Goal: Information Seeking & Learning: Learn about a topic

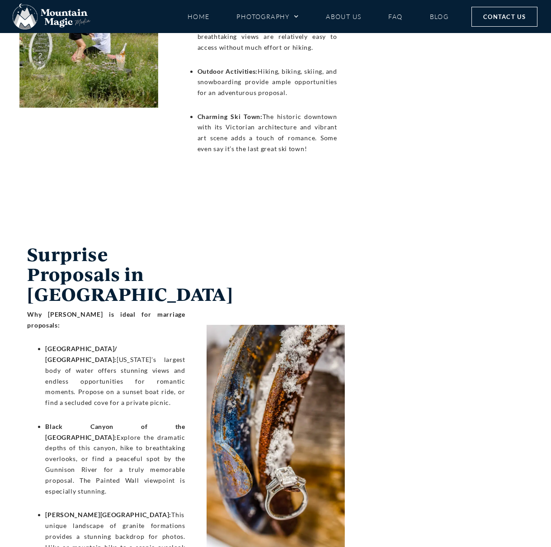
scroll to position [2799, 0]
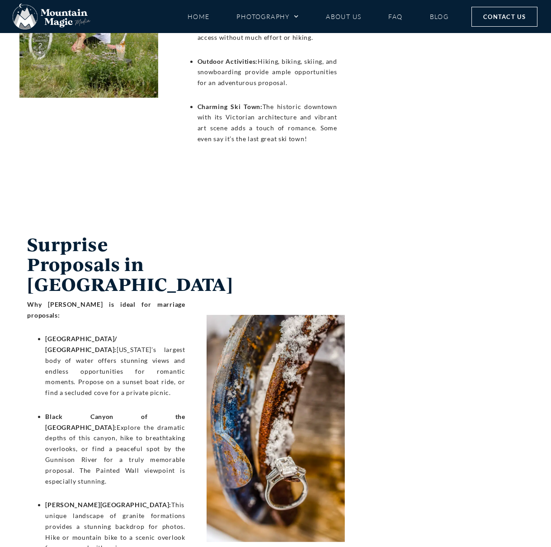
copy b "[GEOGRAPHIC_DATA]/ [GEOGRAPHIC_DATA]"
drag, startPoint x: 96, startPoint y: 269, endPoint x: 31, endPoint y: 254, distance: 66.9
click at [31, 333] on ul "[GEOGRAPHIC_DATA]/ Curecanti National Recreation Area: [US_STATE]’s largest bod…" at bounding box center [106, 471] width 158 height 276
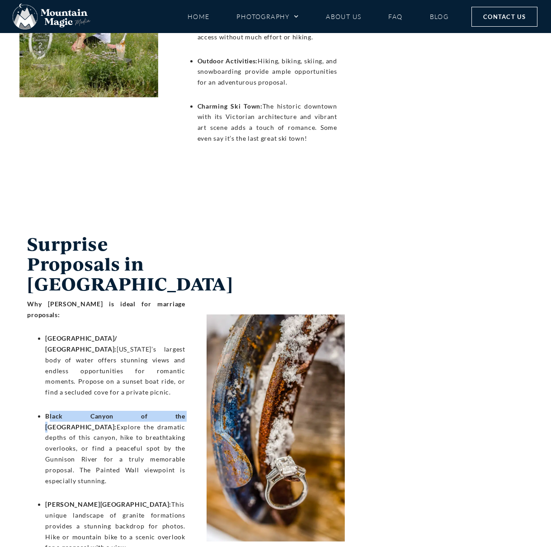
drag, startPoint x: 48, startPoint y: 333, endPoint x: 115, endPoint y: 333, distance: 67.0
click at [115, 412] on b "Black Canyon of the [GEOGRAPHIC_DATA]:" at bounding box center [115, 421] width 140 height 19
click at [58, 412] on b "Black Canyon of the [GEOGRAPHIC_DATA]:" at bounding box center [115, 421] width 140 height 19
drag, startPoint x: 45, startPoint y: 333, endPoint x: 181, endPoint y: 334, distance: 135.7
click at [180, 412] on b "Black Canyon of the [GEOGRAPHIC_DATA]:" at bounding box center [115, 421] width 140 height 19
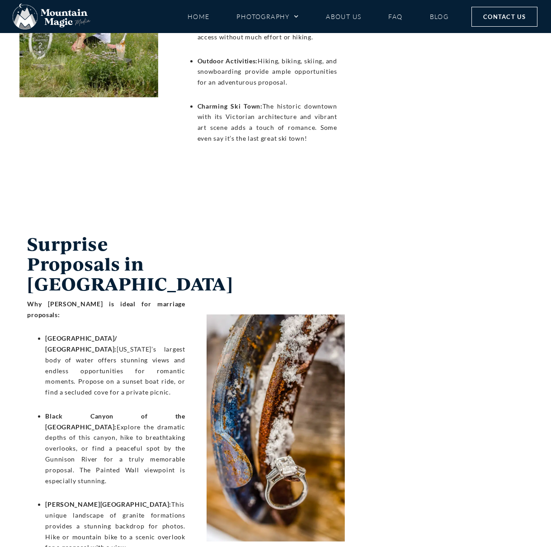
click at [182, 412] on b "Black Canyon of the [GEOGRAPHIC_DATA]:" at bounding box center [115, 421] width 140 height 19
drag, startPoint x: 183, startPoint y: 334, endPoint x: 46, endPoint y: 336, distance: 137.1
click at [46, 412] on b "Black Canyon of the [GEOGRAPHIC_DATA]:" at bounding box center [115, 421] width 140 height 19
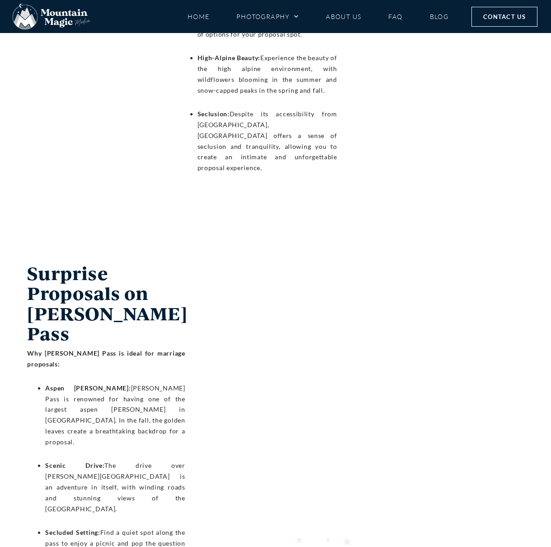
scroll to position [3773, 0]
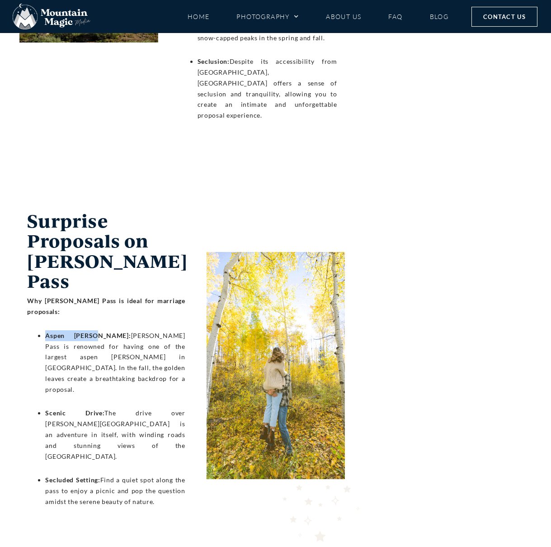
drag, startPoint x: 89, startPoint y: 201, endPoint x: 22, endPoint y: 199, distance: 67.0
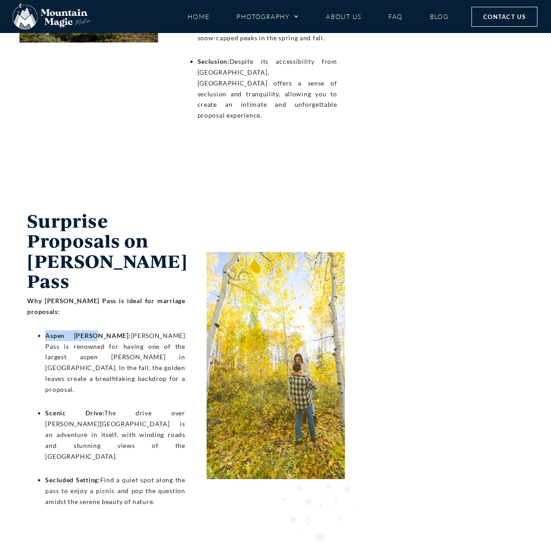
click at [22, 199] on div "Surprise Proposals on [PERSON_NAME] Pass Why [PERSON_NAME] Pass is ideal for ma…" at bounding box center [113, 365] width 208 height 377
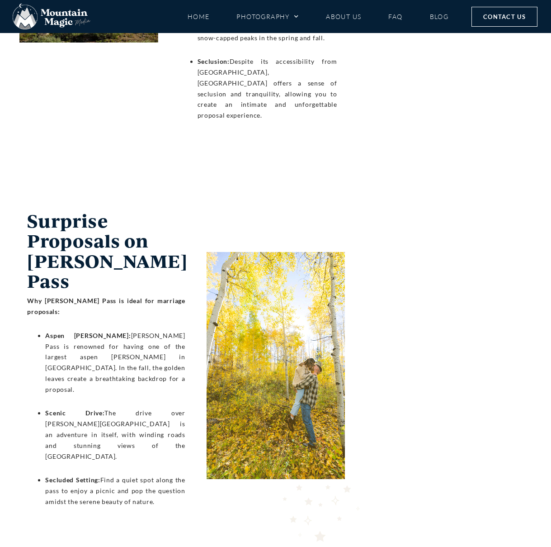
click at [98, 332] on span "[PERSON_NAME] Pass is renowned for having one of the largest aspen [PERSON_NAME…" at bounding box center [115, 363] width 140 height 62
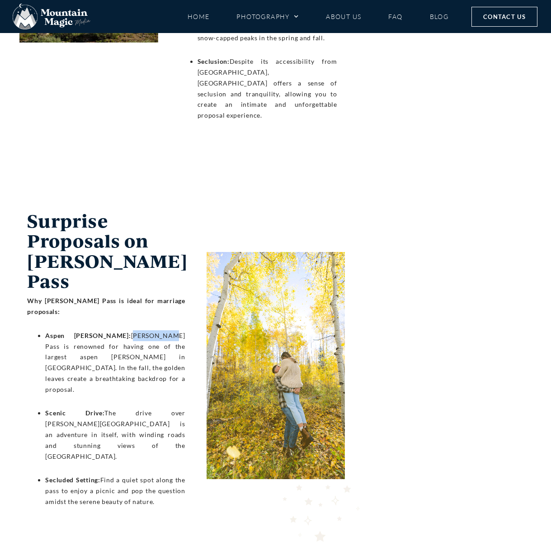
drag, startPoint x: 95, startPoint y: 199, endPoint x: 130, endPoint y: 199, distance: 35.3
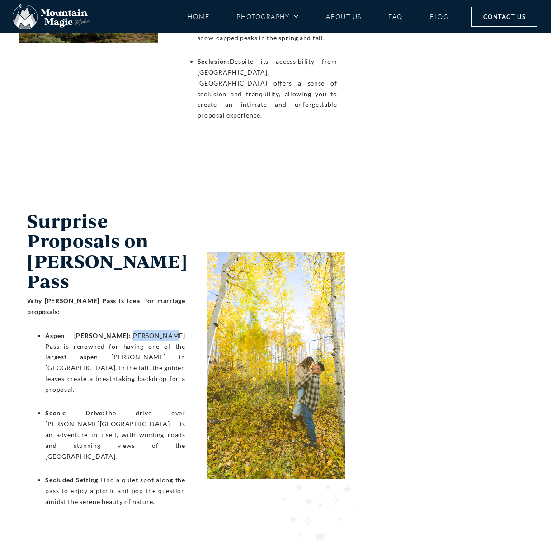
click at [130, 332] on span "[PERSON_NAME] Pass is renowned for having one of the largest aspen [PERSON_NAME…" at bounding box center [115, 363] width 140 height 62
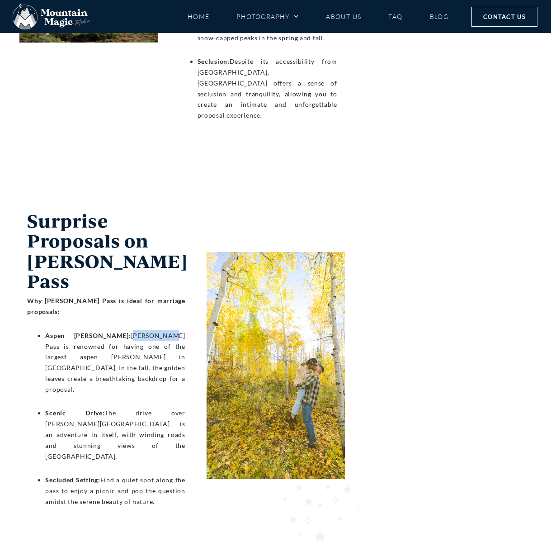
copy span "[PERSON_NAME] Pas"
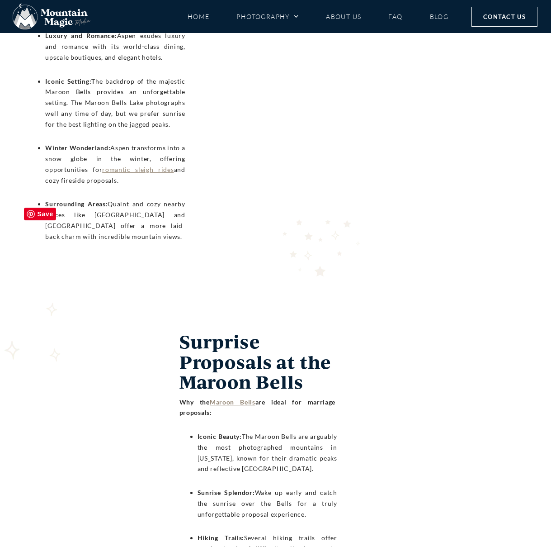
scroll to position [4783, 0]
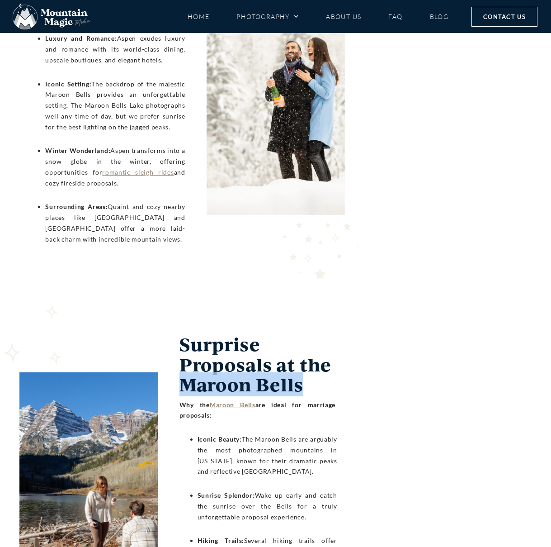
drag, startPoint x: 253, startPoint y: 220, endPoint x: 170, endPoint y: 220, distance: 83.7
click at [170, 300] on div "Surprise Proposals at the Maroon Bells Why the Maroon Bells are ideal for marri…" at bounding box center [252, 485] width 208 height 370
copy h3 "Maroon Bells"
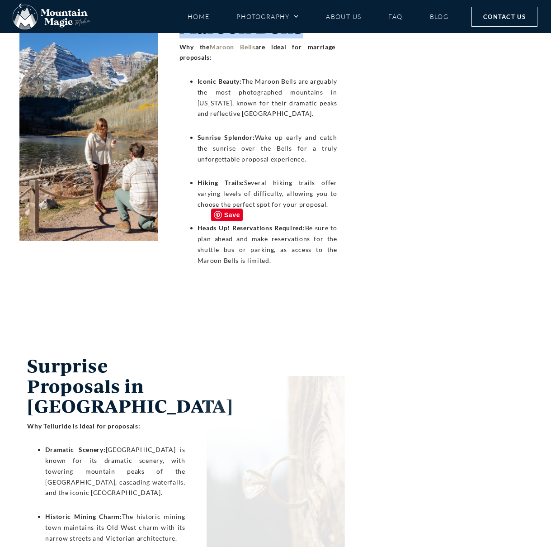
scroll to position [5277, 0]
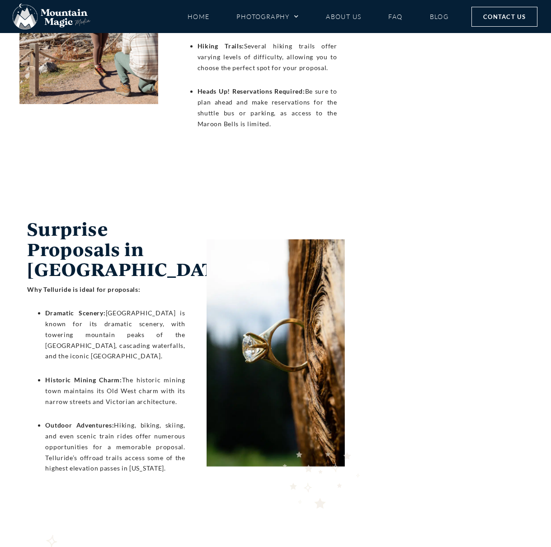
click at [69, 219] on h3 "Surprise Proposals in [GEOGRAPHIC_DATA]" at bounding box center [106, 249] width 158 height 60
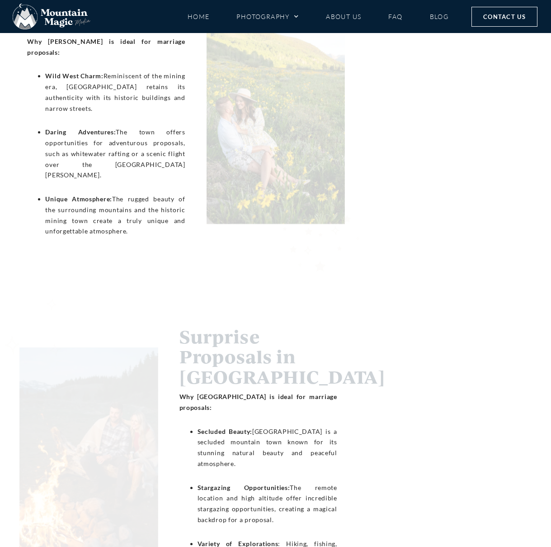
scroll to position [6257, 0]
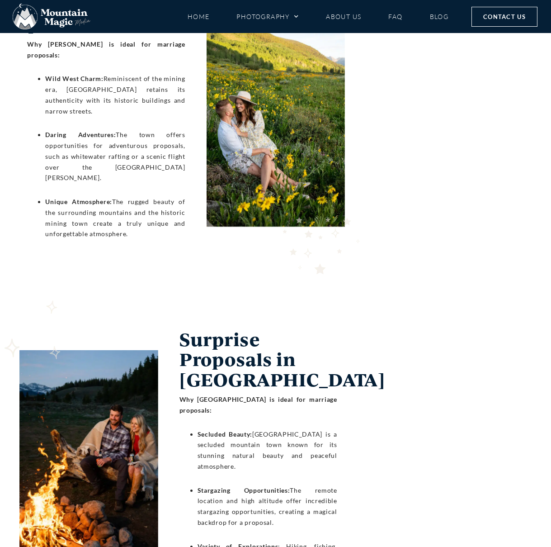
click at [336, 201] on img at bounding box center [321, 247] width 92 height 92
